Goal: Task Accomplishment & Management: Manage account settings

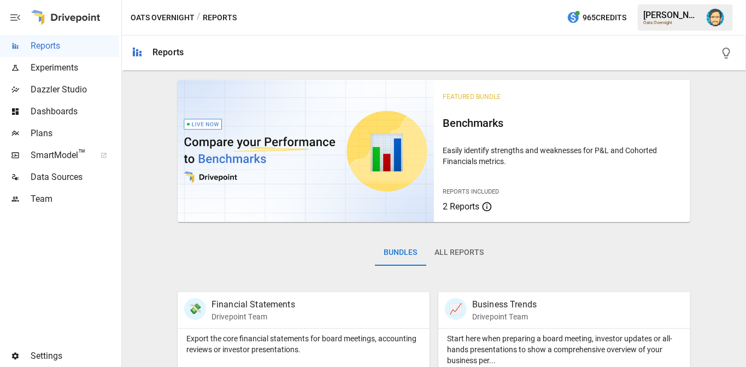
click at [717, 22] on img "Dana Basken" at bounding box center [715, 17] width 17 height 17
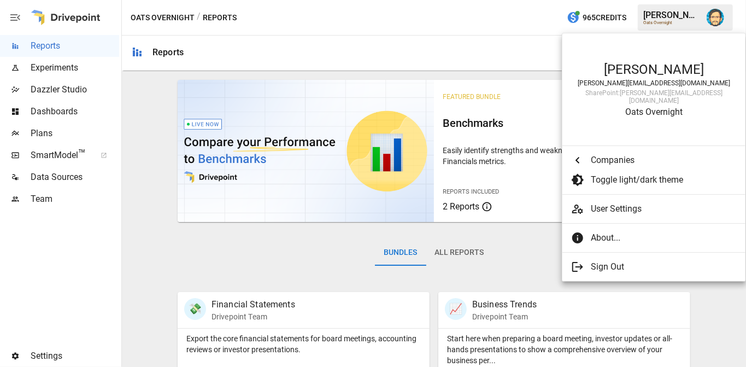
scroll to position [3867, 0]
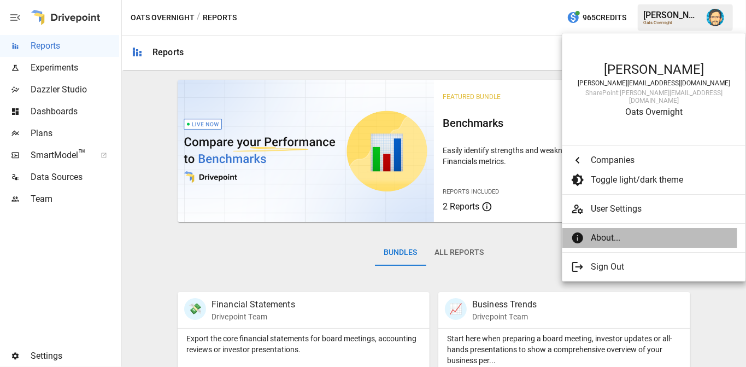
click at [610, 231] on span "About..." at bounding box center [660, 237] width 138 height 13
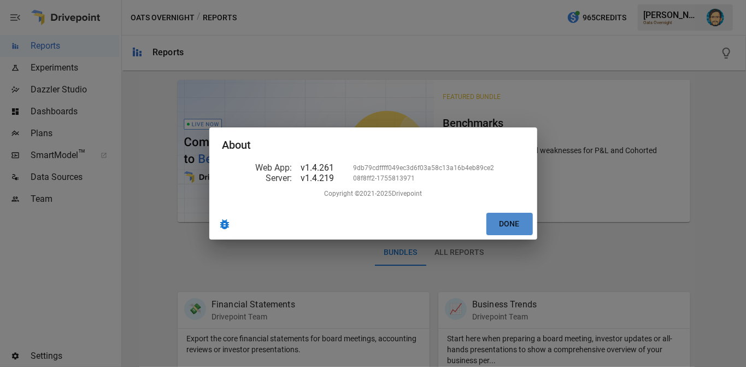
click at [513, 229] on button "Done" at bounding box center [509, 224] width 46 height 22
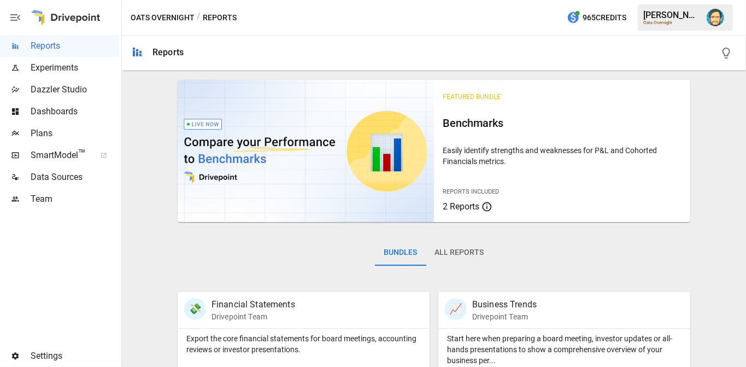
click at [56, 355] on span "Settings" at bounding box center [75, 355] width 89 height 13
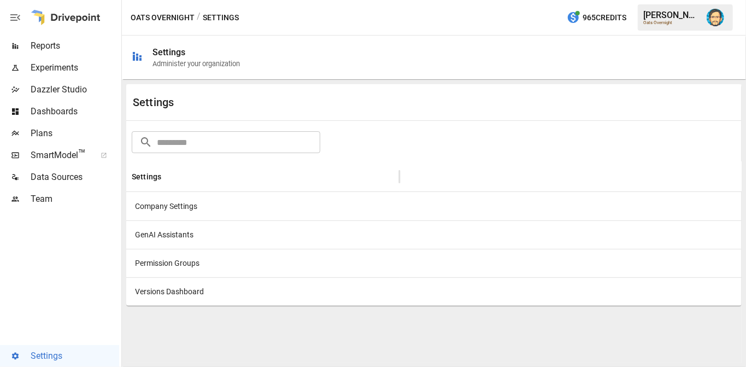
click at [724, 10] on button "button" at bounding box center [715, 17] width 31 height 31
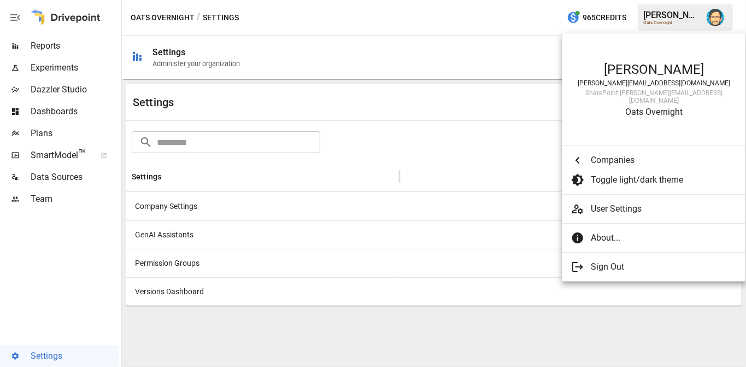
scroll to position [3849, 0]
click at [593, 202] on span "User Settings" at bounding box center [664, 208] width 146 height 13
